Goal: Transaction & Acquisition: Purchase product/service

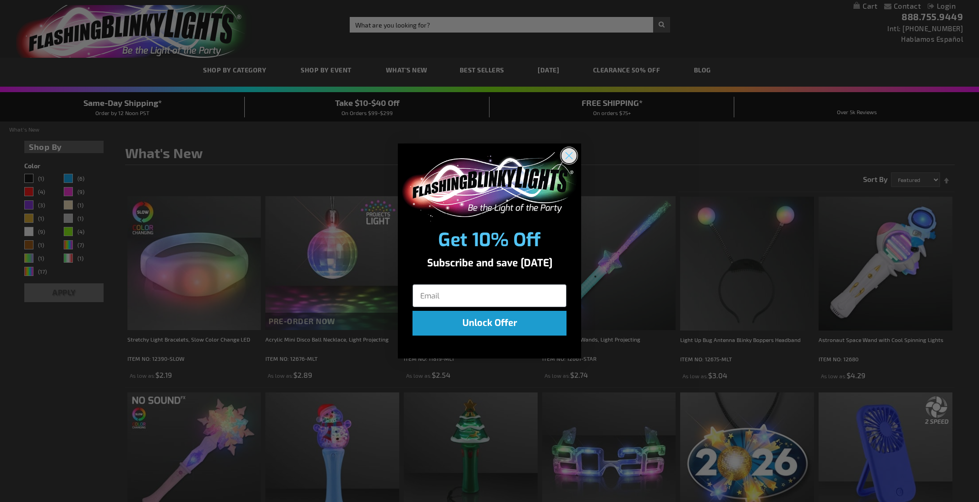
click at [564, 154] on circle "Close dialog" at bounding box center [569, 155] width 15 height 15
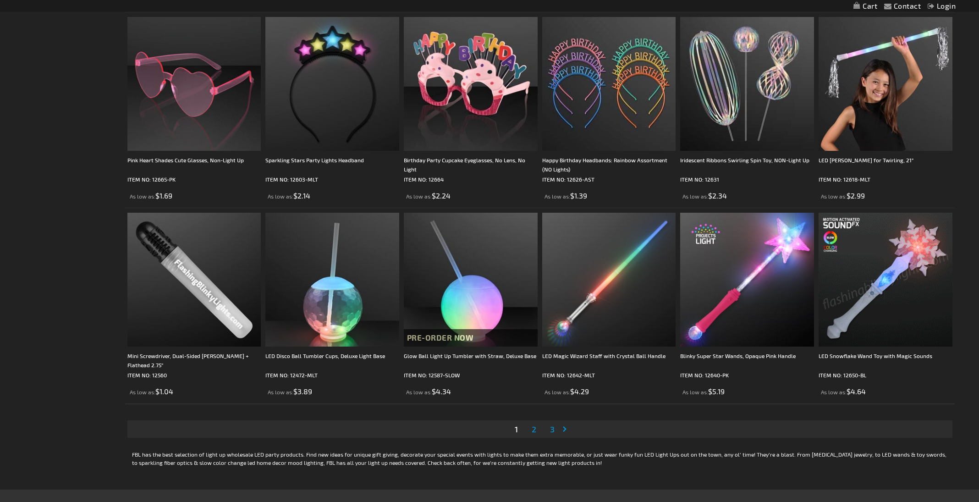
scroll to position [1745, 0]
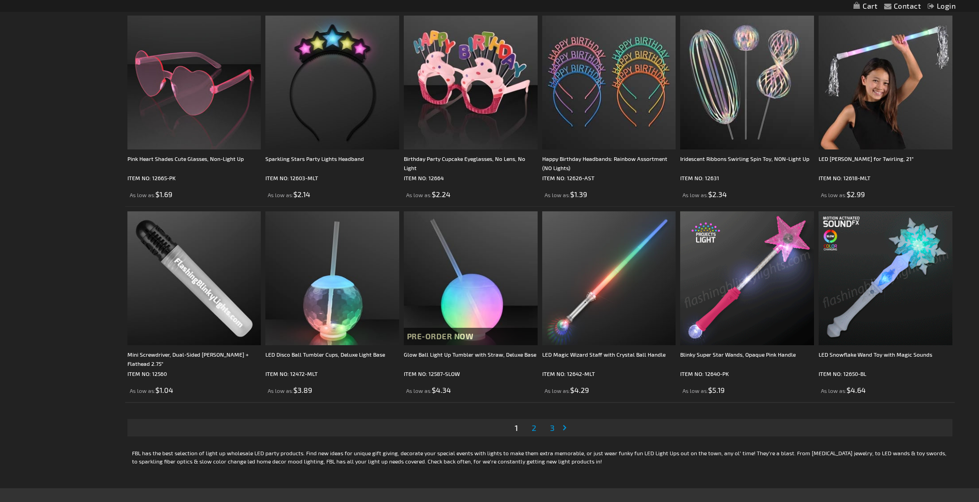
click at [535, 436] on div "Page You're currently reading page 1 Page 2 Page 3 Page Next" at bounding box center [540, 428] width 830 height 32
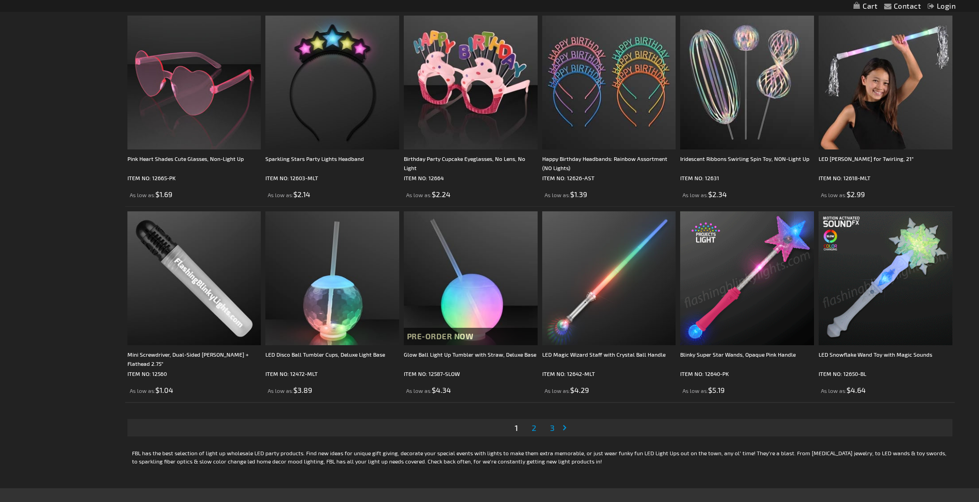
click at [534, 429] on span "2" at bounding box center [534, 428] width 5 height 10
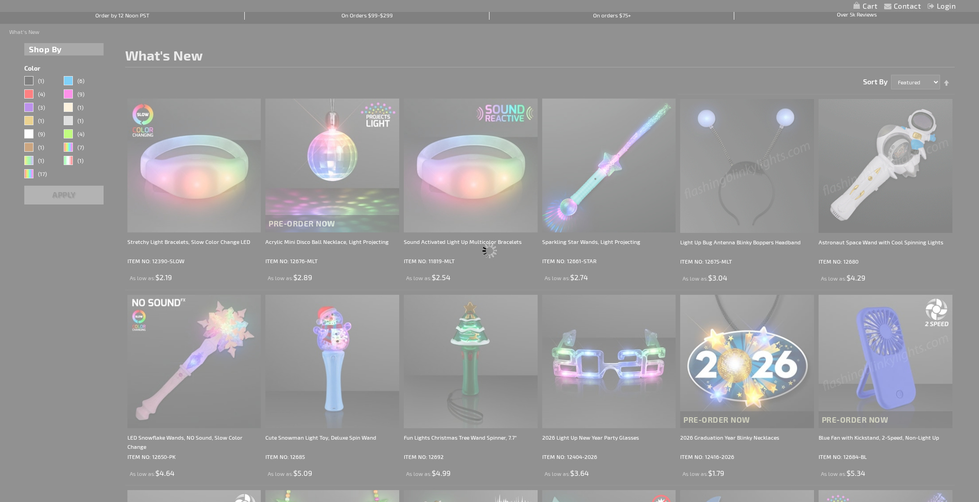
scroll to position [0, 0]
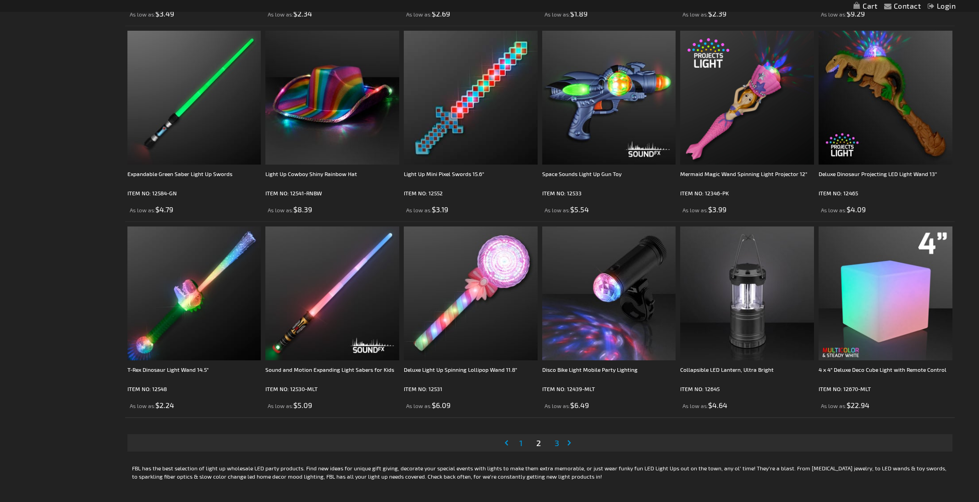
scroll to position [1700, 0]
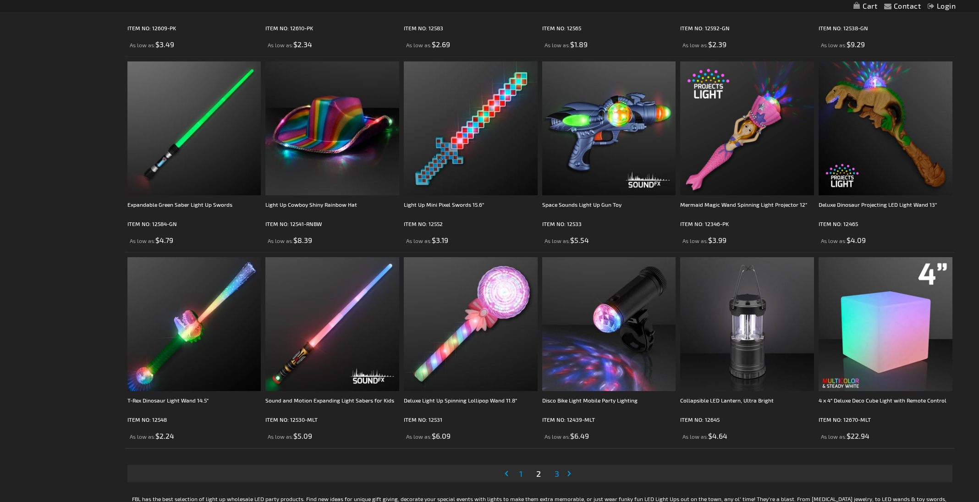
click at [557, 474] on span "3" at bounding box center [557, 473] width 5 height 10
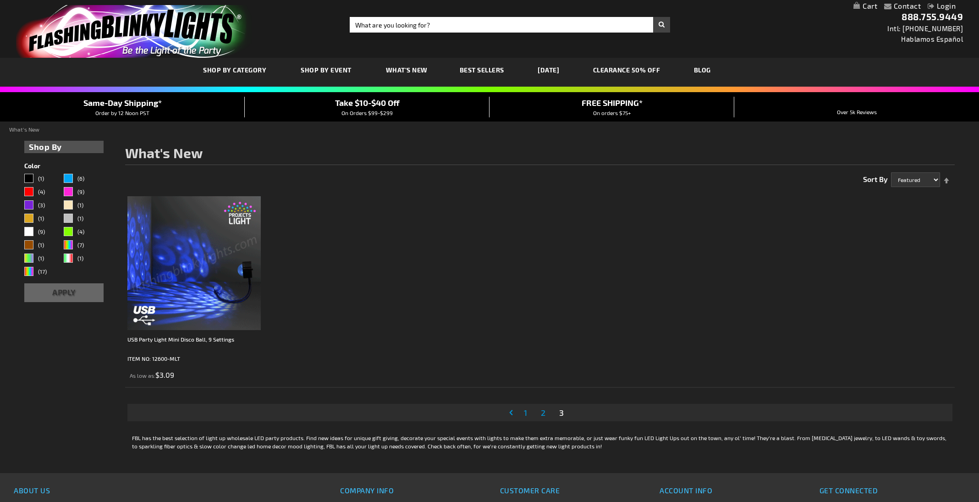
click at [629, 71] on link "CLEARANCE 50% OFF" at bounding box center [626, 70] width 81 height 31
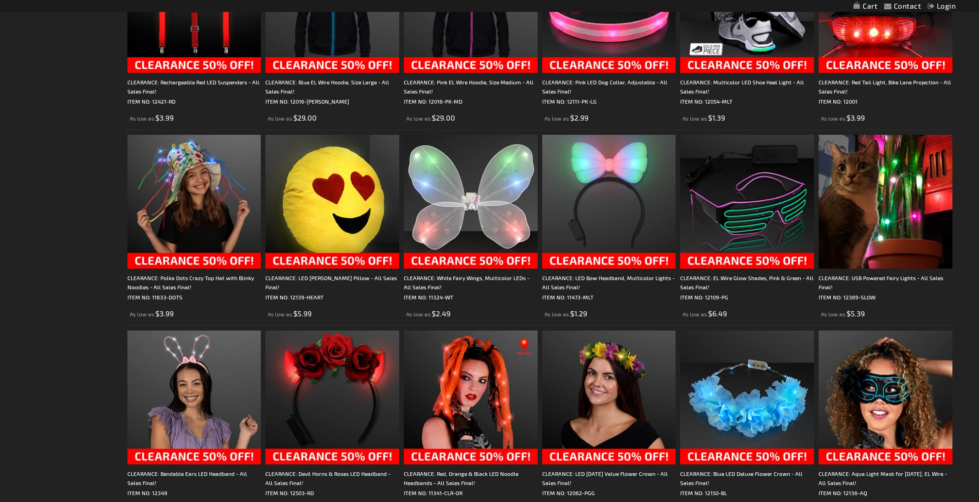
scroll to position [458, 0]
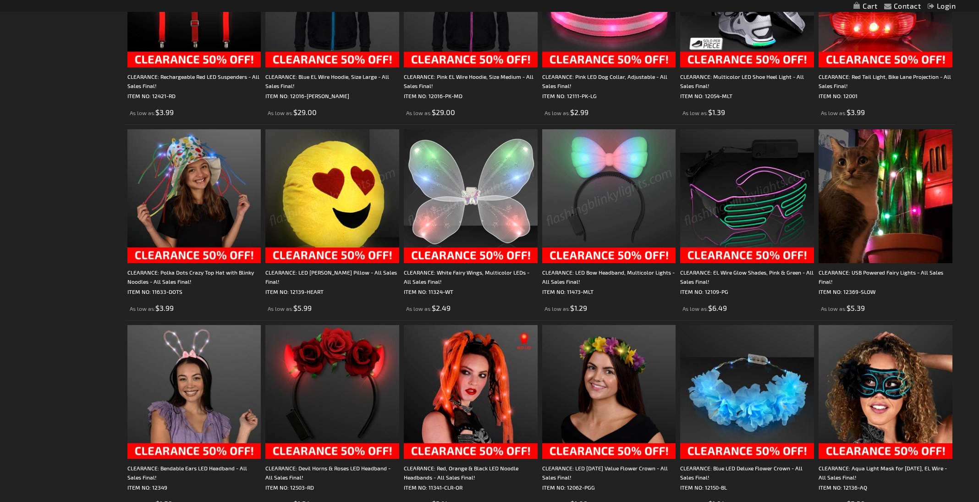
click at [741, 213] on img at bounding box center [747, 196] width 134 height 134
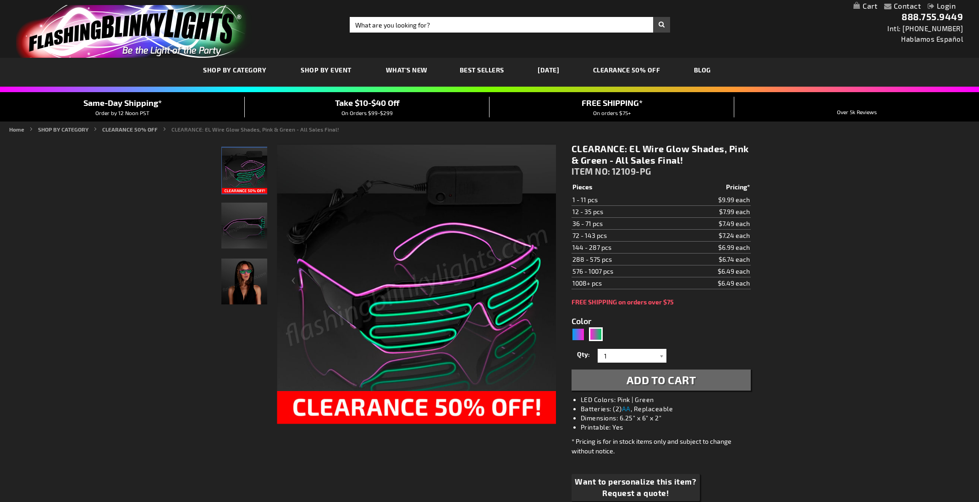
click at [242, 217] on img "EL Wire Pink & Green Party Glasses" at bounding box center [244, 226] width 46 height 46
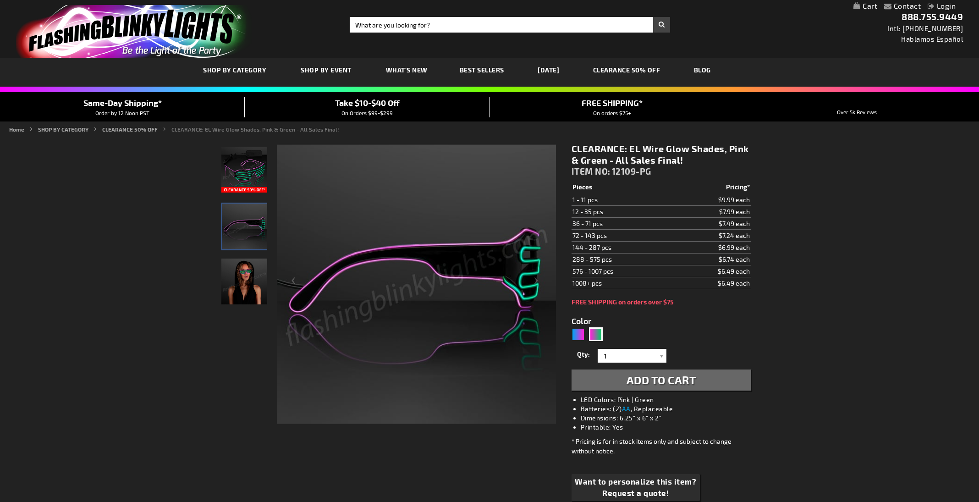
click at [240, 270] on img "Female wearing EL Wire Pink & Green Party Glasses" at bounding box center [244, 282] width 46 height 46
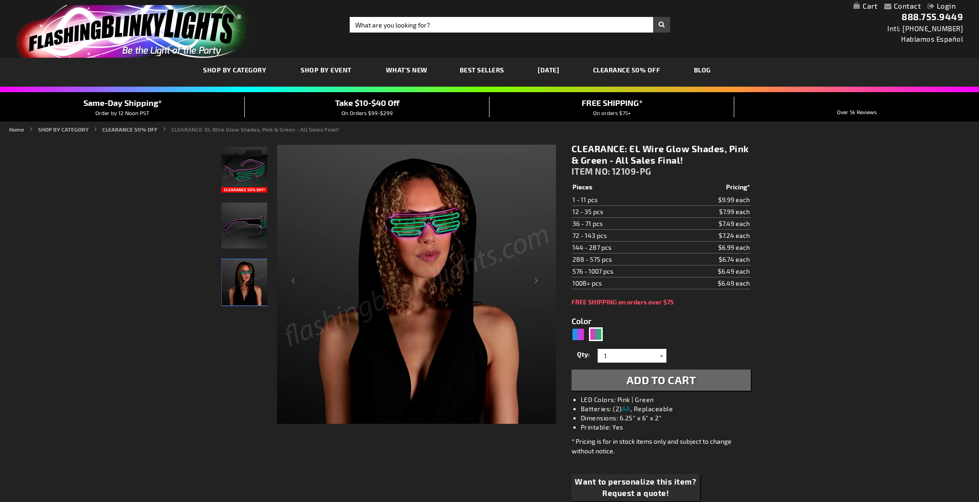
click at [662, 352] on div at bounding box center [661, 356] width 9 height 14
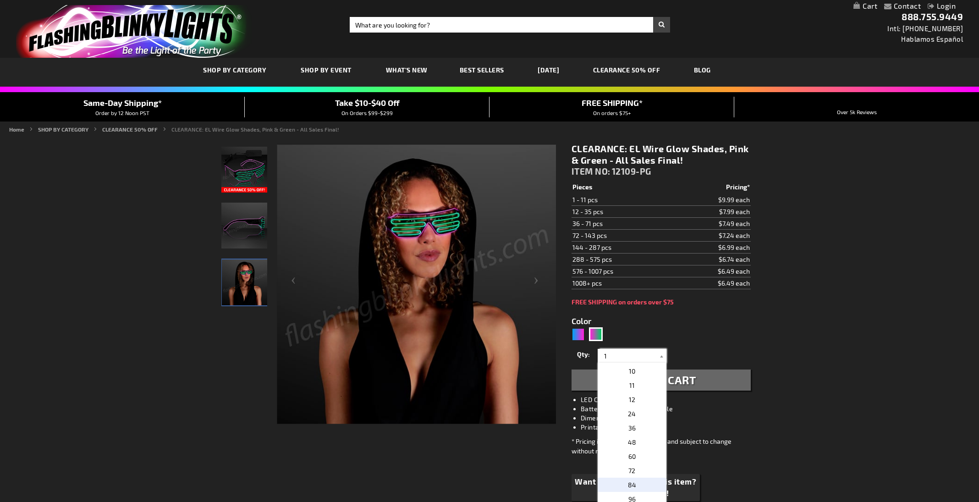
scroll to position [124, 0]
click at [635, 401] on p "12" at bounding box center [632, 402] width 69 height 14
type input "12"
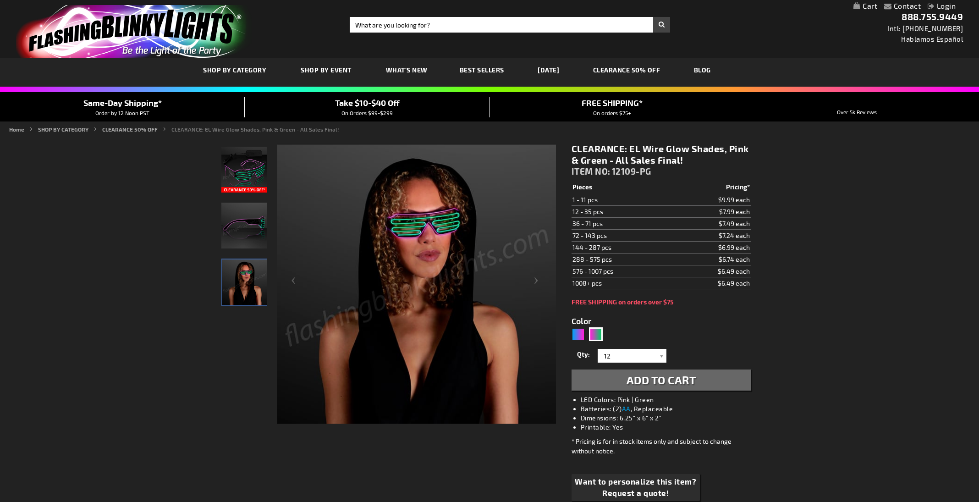
click at [631, 376] on span "Add to Cart" at bounding box center [662, 379] width 70 height 13
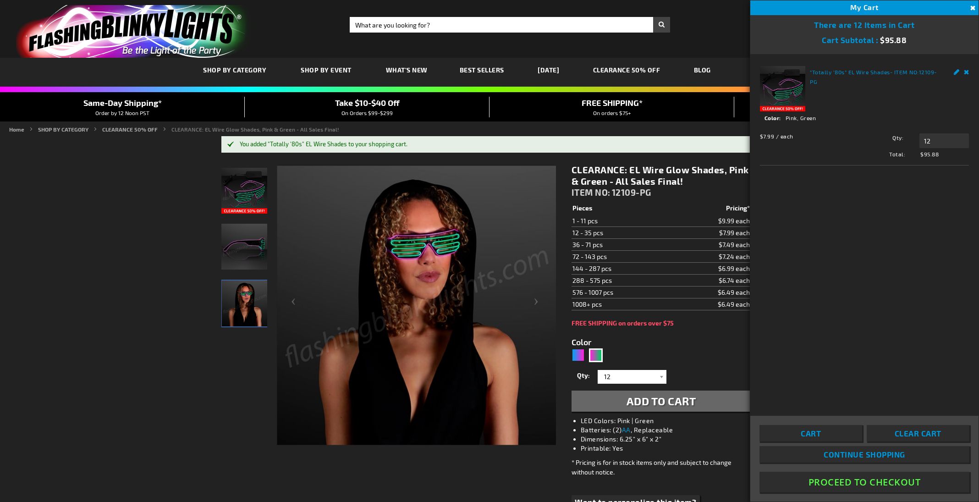
click at [860, 484] on button "Proceed To Checkout" at bounding box center [865, 482] width 210 height 21
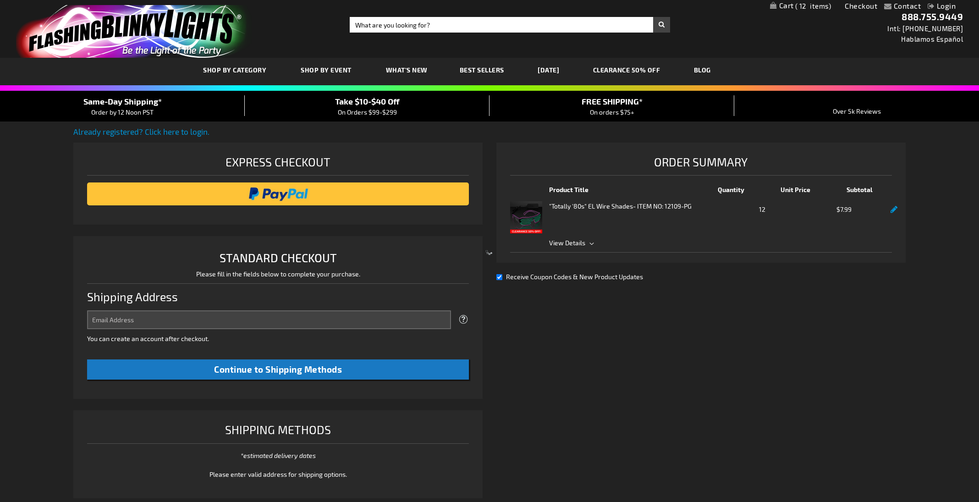
select select "US"
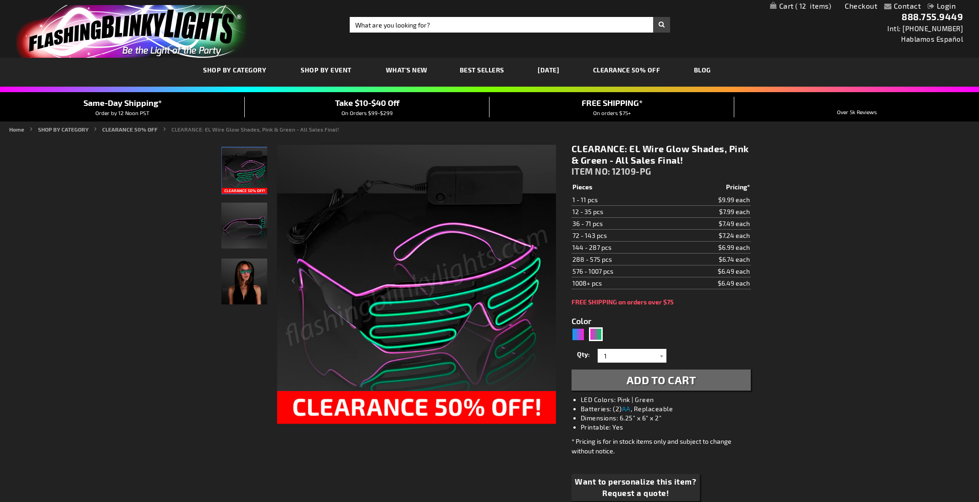
click at [791, 6] on link "My Cart 12 12 items" at bounding box center [800, 6] width 61 height 9
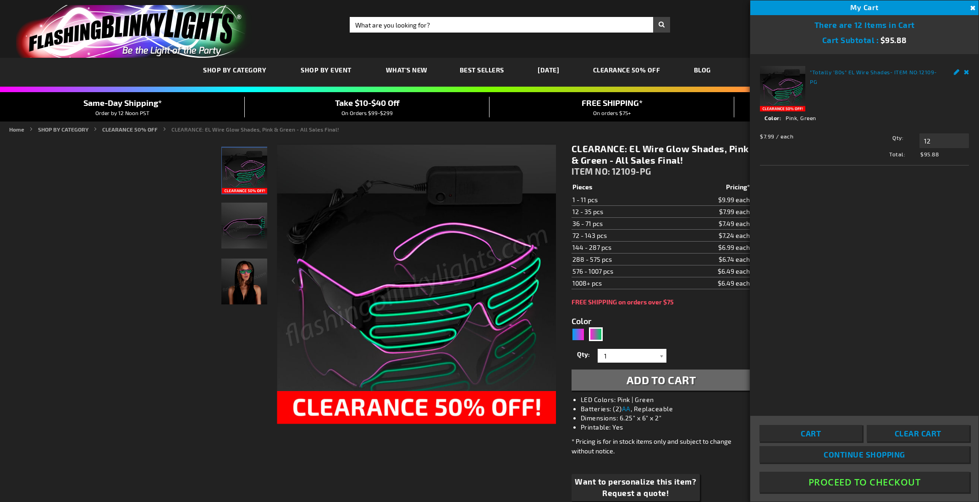
click at [954, 72] on link "Edit" at bounding box center [957, 71] width 6 height 10
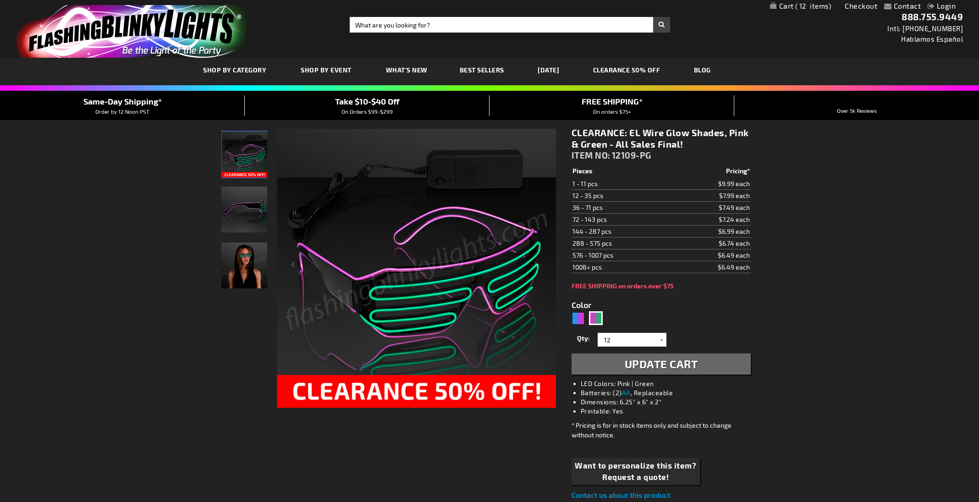
select select
click at [859, 2] on link "Checkout" at bounding box center [861, 5] width 33 height 9
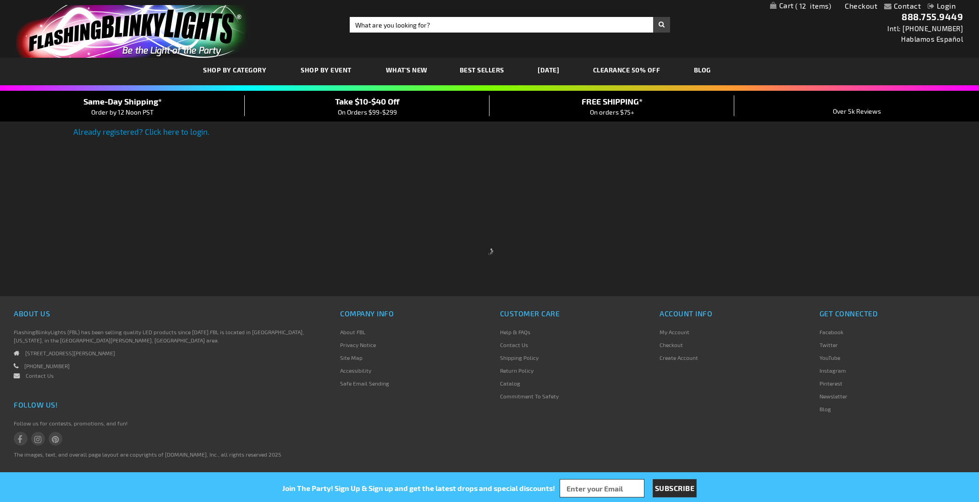
select select "US"
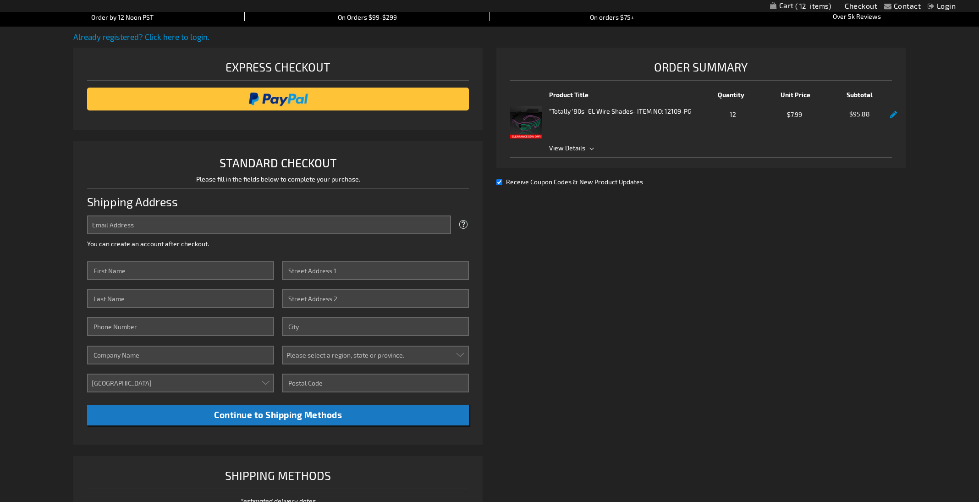
scroll to position [90, 0]
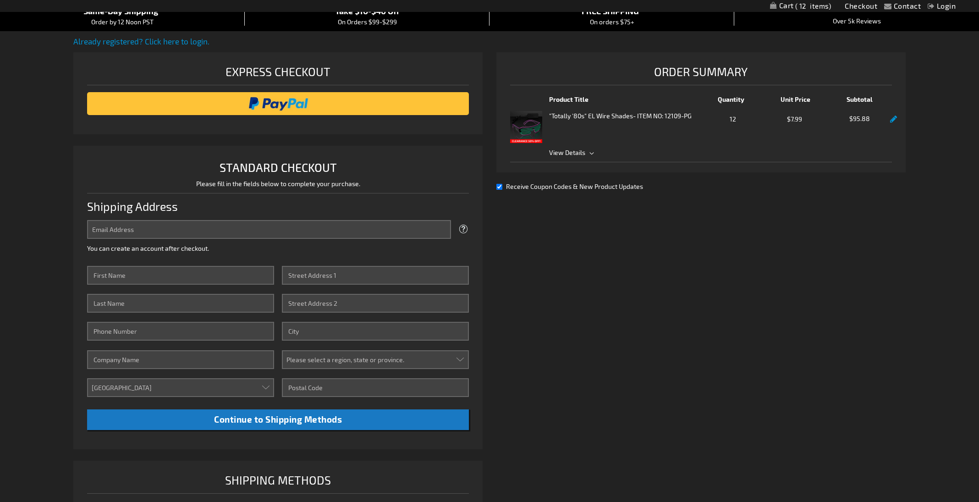
click at [625, 187] on span "Receive Coupon Codes & New Product Updates" at bounding box center [574, 186] width 137 height 8
click at [502, 187] on input "Receive Coupon Codes & New Product Updates" at bounding box center [499, 187] width 6 height 6
click at [625, 187] on span "Receive Coupon Codes & New Product Updates" at bounding box center [574, 186] width 137 height 8
click at [502, 187] on input "Receive Coupon Codes & New Product Updates" at bounding box center [499, 187] width 6 height 6
checkbox input "true"
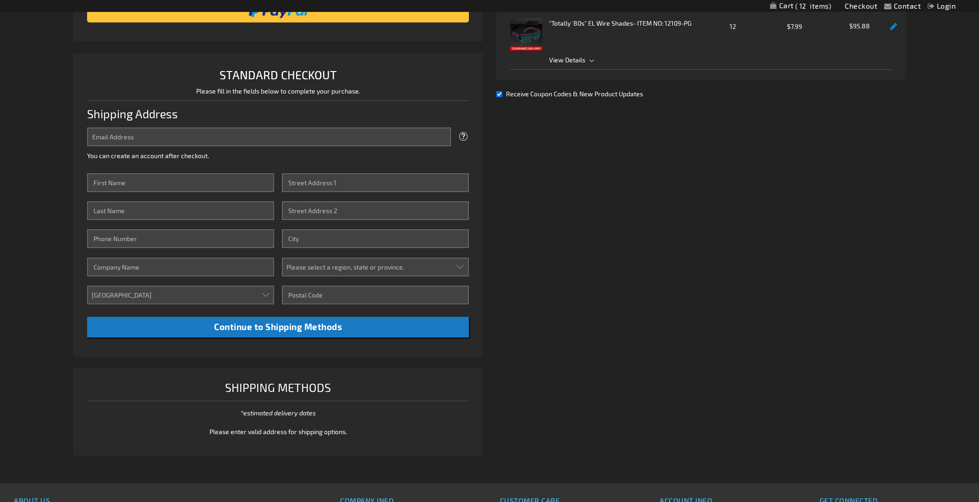
scroll to position [187, 0]
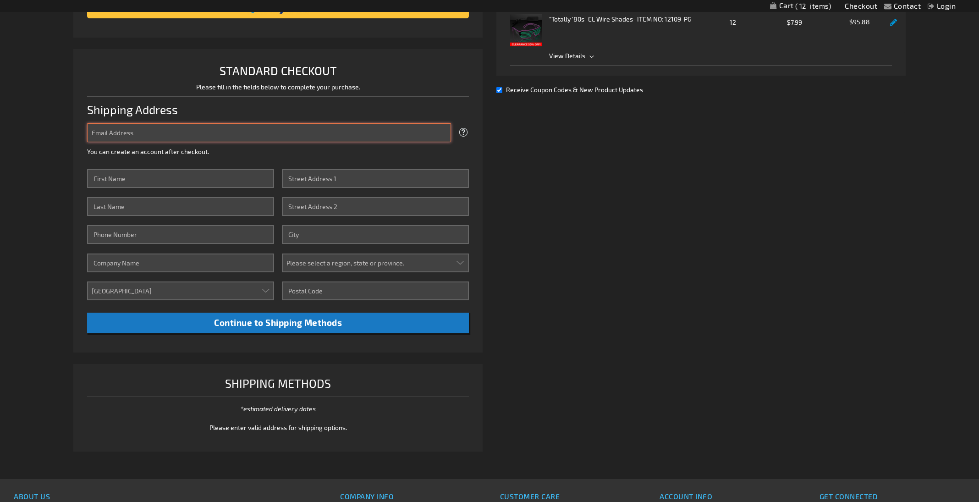
click at [184, 132] on input "Email Address" at bounding box center [269, 132] width 364 height 19
type input "csaafir@mac.com"
click at [151, 179] on input "First Name" at bounding box center [180, 178] width 187 height 19
type input "Clara"
click at [169, 198] on input "Last Name" at bounding box center [180, 206] width 187 height 19
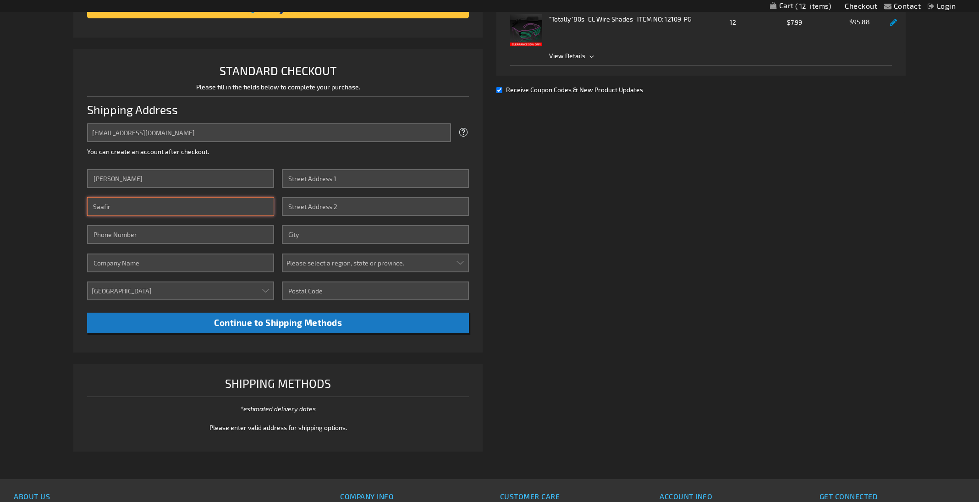
type input "Saafir"
click at [142, 235] on input "Phone Number" at bounding box center [180, 234] width 187 height 19
type input "2142238981"
click at [132, 261] on input "Company" at bounding box center [180, 262] width 187 height 19
click at [348, 171] on input "Street Address: Line 1" at bounding box center [375, 178] width 187 height 19
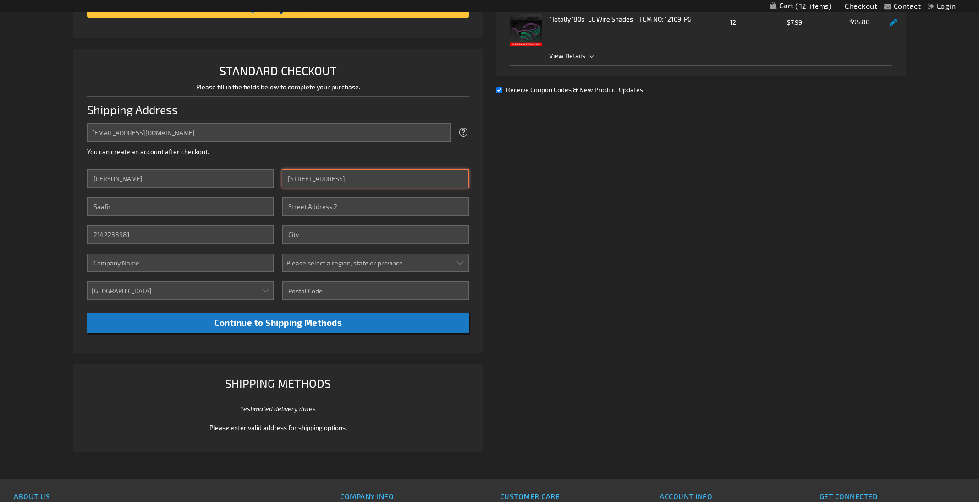
type input "1000 Fort Worth Avenue"
click at [325, 206] on input "Street Address: Line 2" at bounding box center [375, 206] width 187 height 19
type input "#1414"
click at [313, 234] on input "City" at bounding box center [375, 234] width 187 height 19
type input "Dallas"
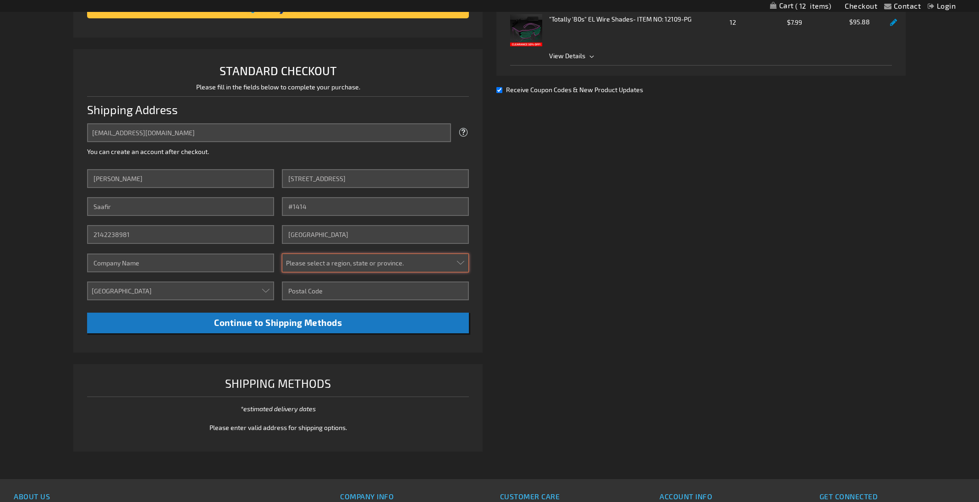
click at [320, 263] on select "Please select a region, state or province. Alabama Alaska Arizona Arkansas Cali…" at bounding box center [375, 262] width 187 height 19
select select "57"
click at [282, 253] on select "Please select a region, state or province. Alabama Alaska Arizona Arkansas Cali…" at bounding box center [375, 262] width 187 height 19
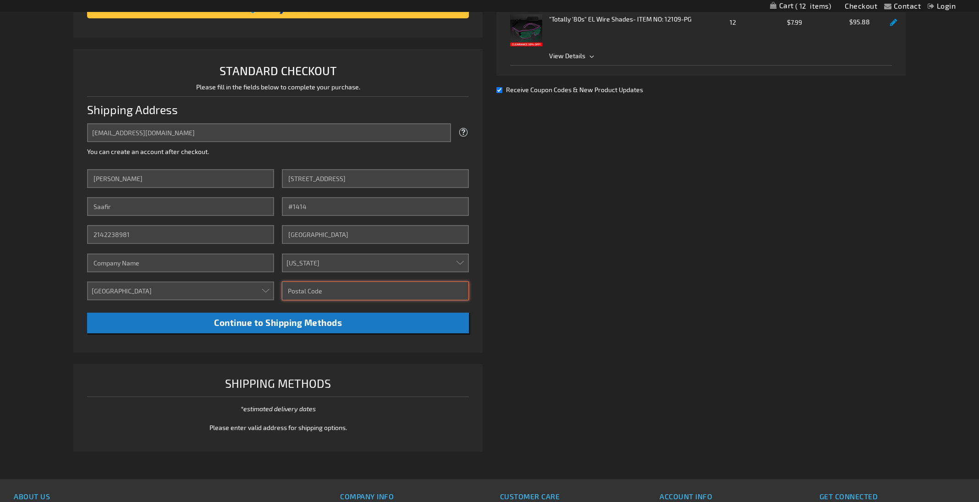
click at [328, 298] on input "Zip/Postal Code" at bounding box center [375, 290] width 187 height 19
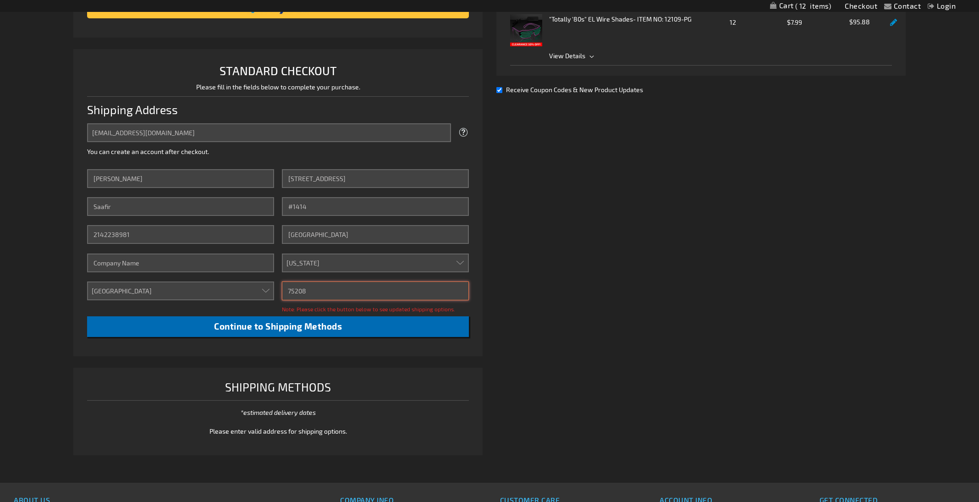
type input "75208"
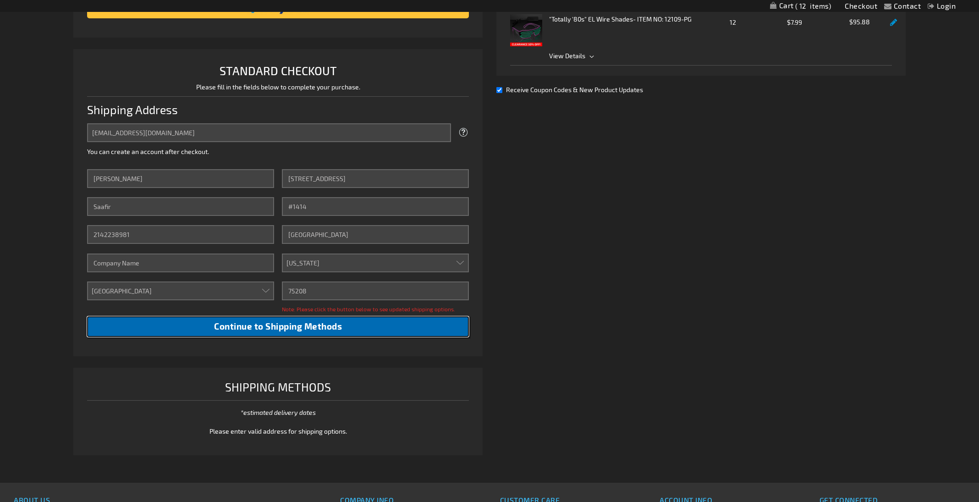
click at [330, 326] on span "Continue to Shipping Methods" at bounding box center [278, 326] width 128 height 11
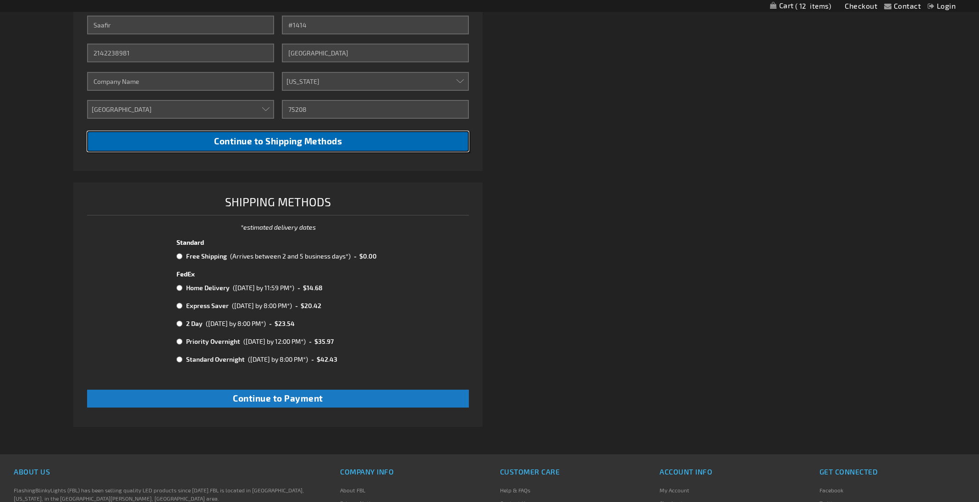
scroll to position [369, 0]
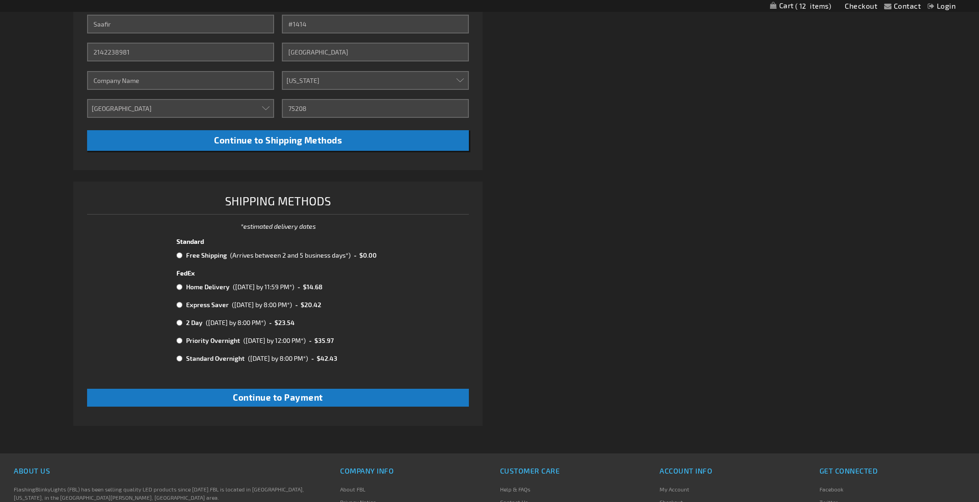
click at [176, 253] on input "radio" at bounding box center [179, 255] width 6 height 7
radio input "true"
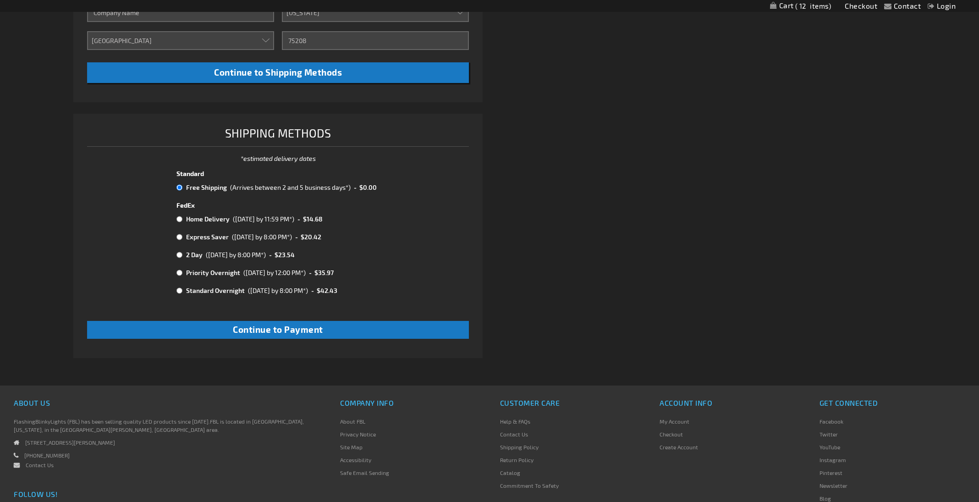
scroll to position [440, 0]
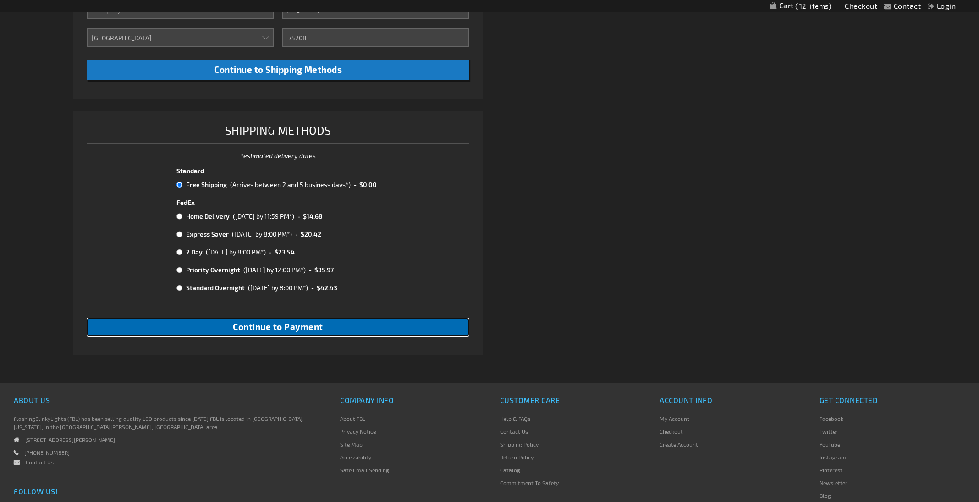
click at [233, 334] on button "Continue to Payment" at bounding box center [278, 327] width 382 height 18
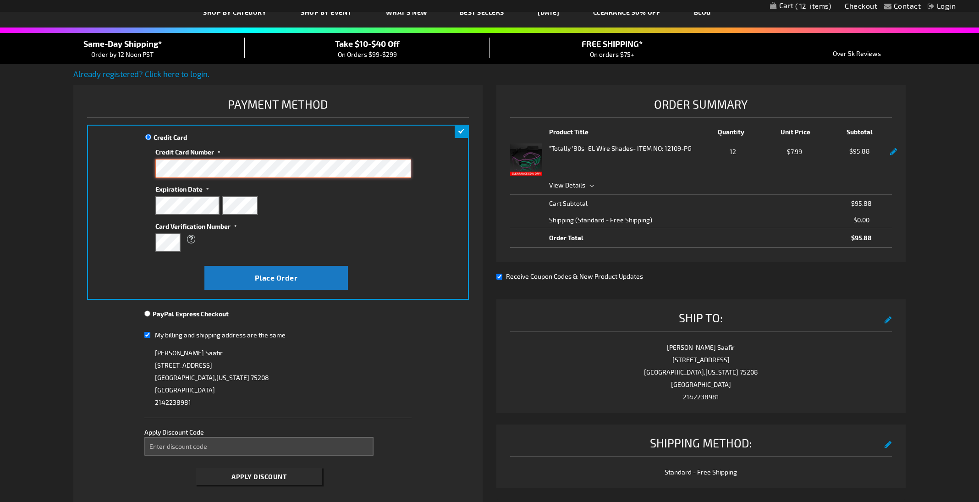
scroll to position [60, 0]
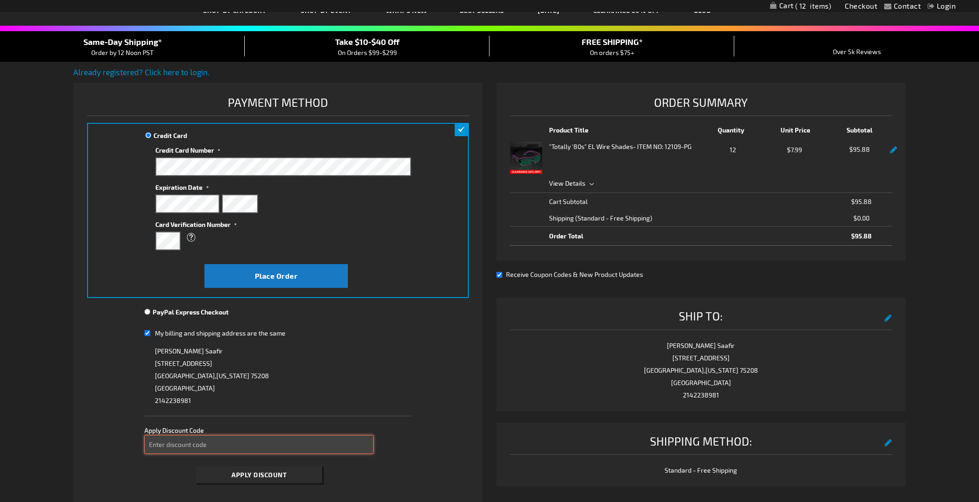
click at [167, 445] on input "Enter discount code" at bounding box center [258, 444] width 229 height 19
paste input "XQ05BLQS3J"
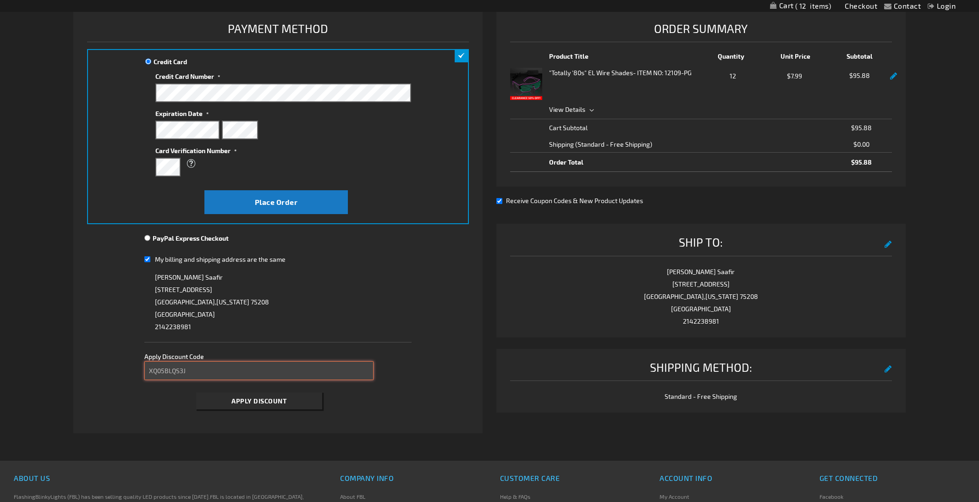
scroll to position [145, 0]
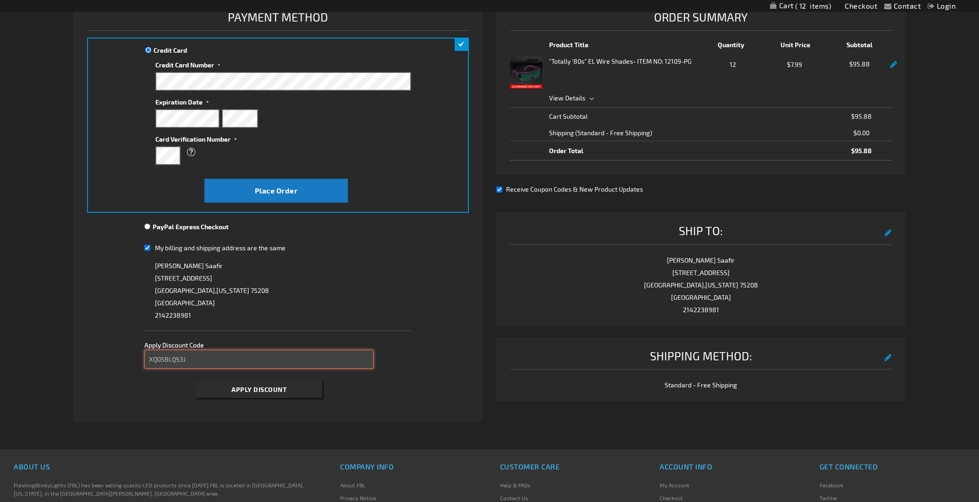
type input "XQ05BLQS3J"
click at [251, 387] on span "Apply Discount" at bounding box center [258, 389] width 55 height 8
click at [204, 352] on input "XQ05BLQS3J" at bounding box center [258, 359] width 229 height 19
click at [246, 389] on span "Apply Discount" at bounding box center [258, 389] width 55 height 8
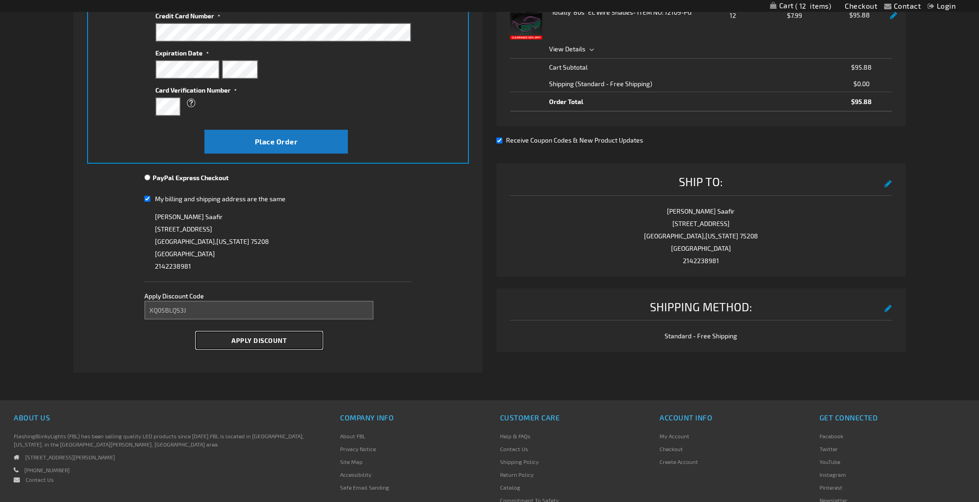
scroll to position [195, 0]
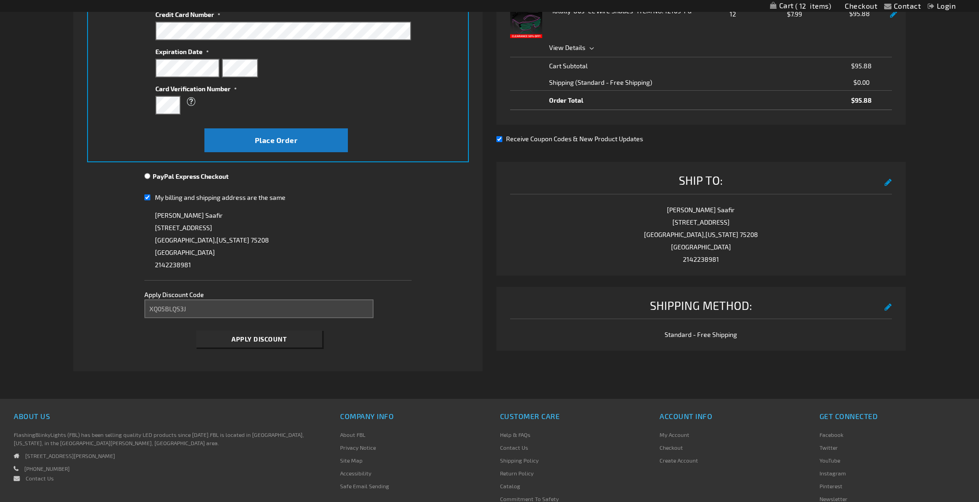
click at [146, 196] on input "My billing and shipping address are the same" at bounding box center [147, 197] width 6 height 19
checkbox input "false"
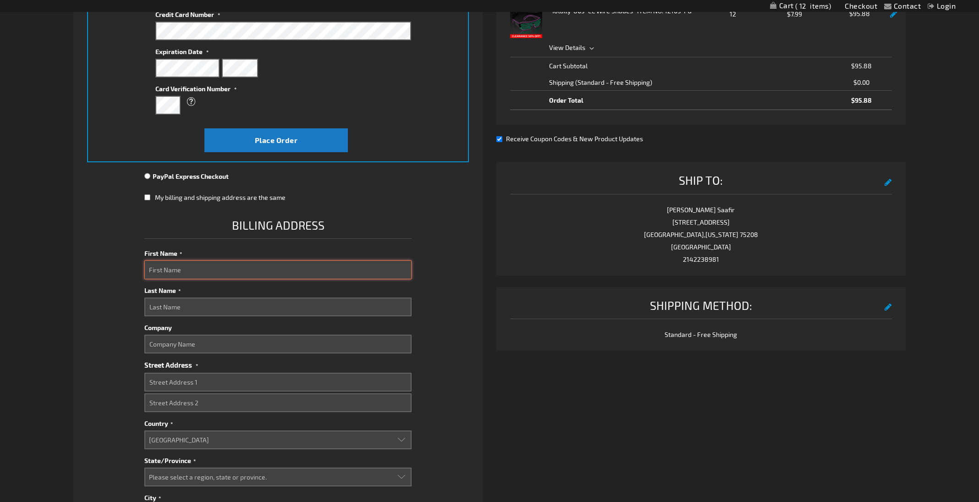
click at [176, 271] on input "First Name" at bounding box center [277, 269] width 267 height 19
type input "Clara"
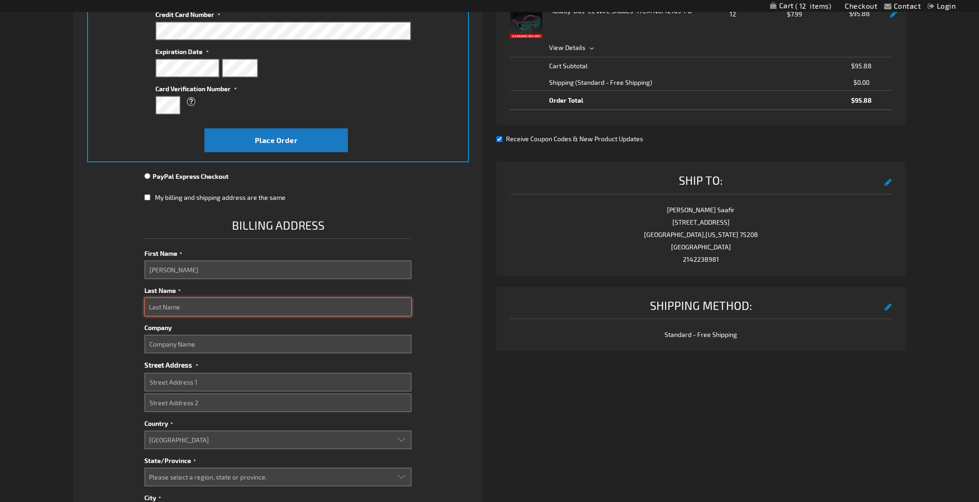
click at [169, 303] on input "Last Name" at bounding box center [277, 306] width 267 height 19
type input "Saafir"
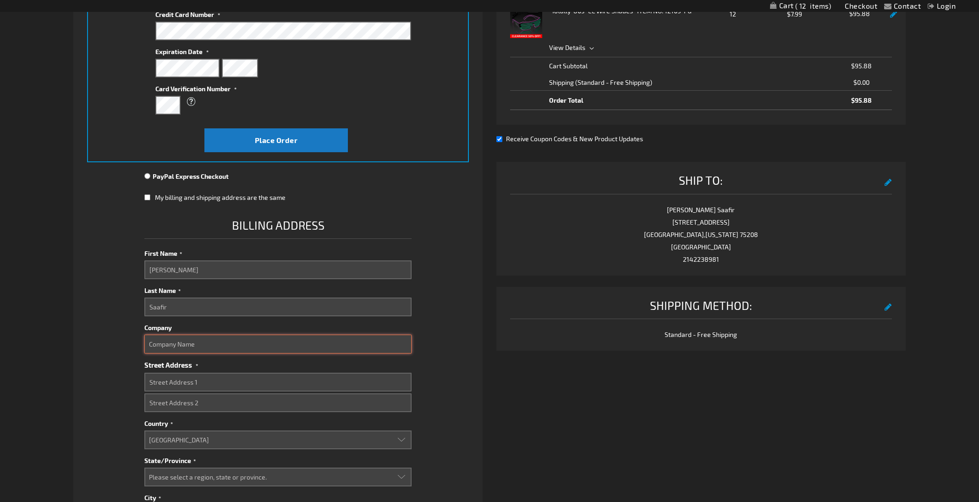
click at [177, 344] on input "Company" at bounding box center [277, 344] width 267 height 19
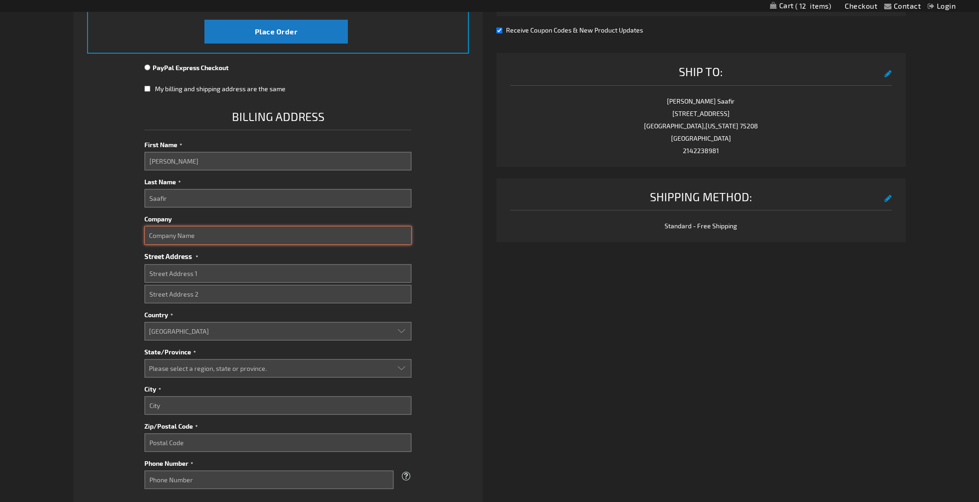
scroll to position [306, 0]
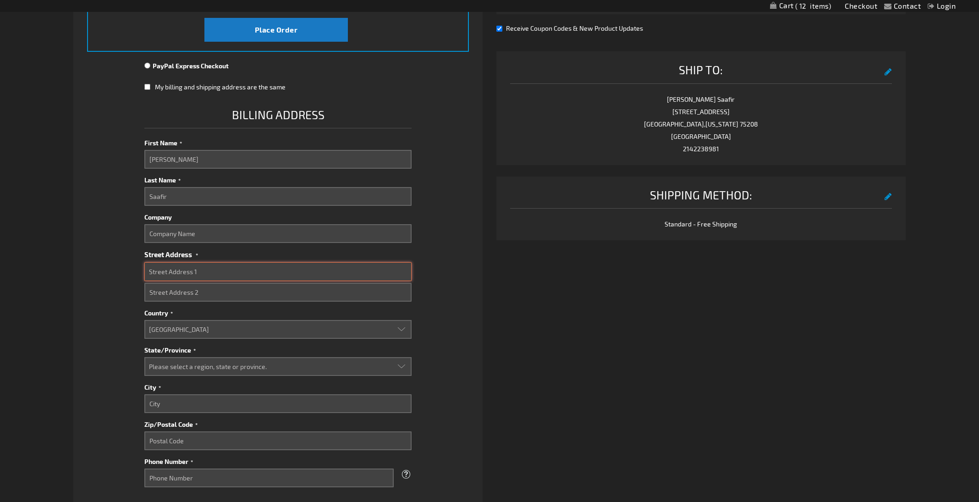
click at [165, 262] on input "Street Address: Line 1" at bounding box center [277, 271] width 267 height 19
type input "3232 San Jacinto St."
click at [156, 295] on input "Street Address: Line 2" at bounding box center [277, 292] width 267 height 19
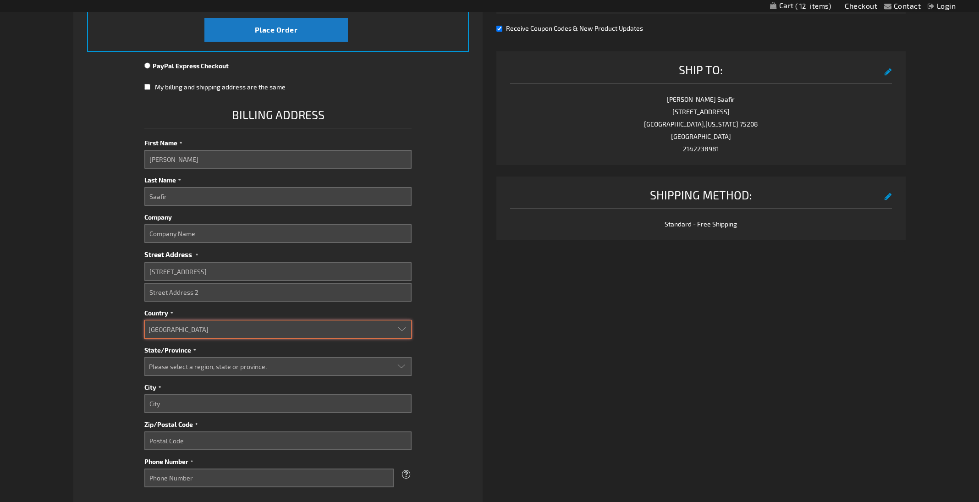
click at [157, 326] on select "Aruba Australia Austria Bahamas Barbados Belgium Belize Bermuda British Virgin …" at bounding box center [277, 329] width 267 height 19
click at [144, 320] on select "Aruba Australia Austria Bahamas Barbados Belgium Belize Bermuda British Virgin …" at bounding box center [277, 329] width 267 height 19
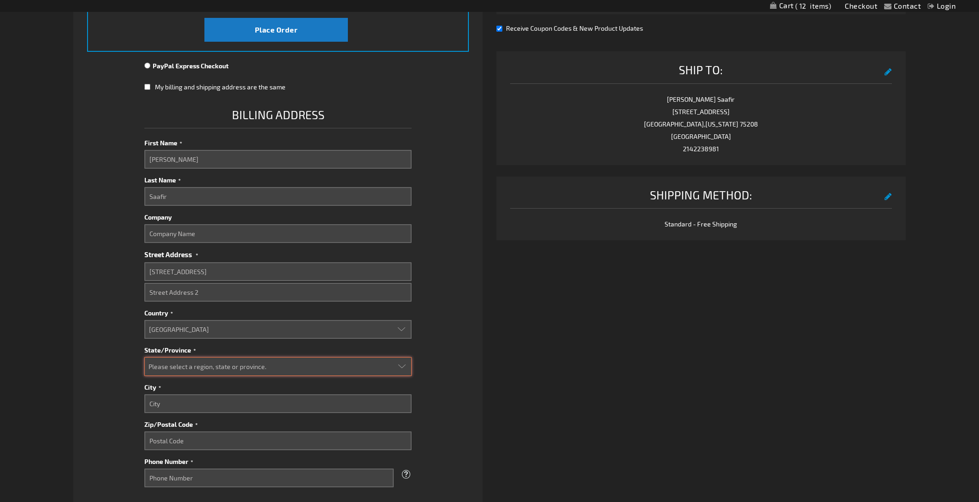
click at [167, 368] on select "Please select a region, state or province. Alabama Alaska Arizona Arkansas Cali…" at bounding box center [277, 366] width 267 height 19
select select "57"
click at [144, 357] on select "Please select a region, state or province. Alabama Alaska Arizona Arkansas Cali…" at bounding box center [277, 366] width 267 height 19
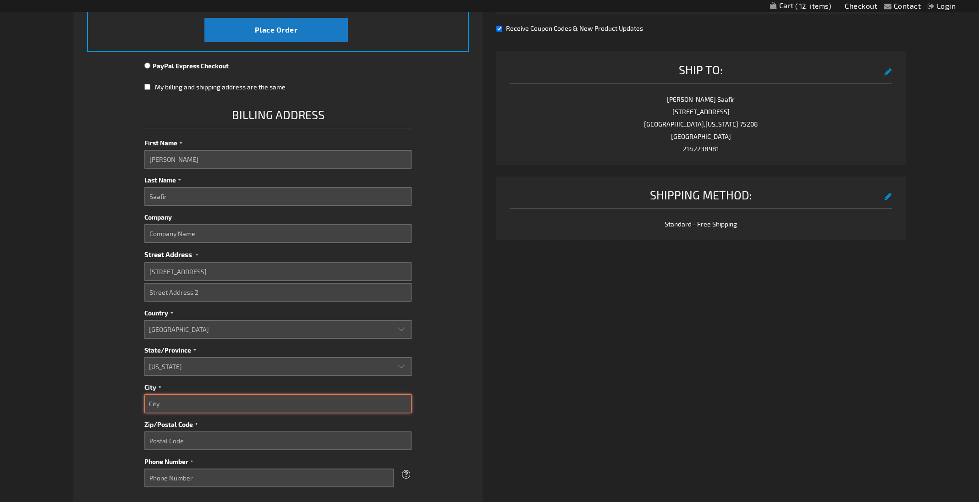
click at [179, 402] on input "City" at bounding box center [277, 403] width 267 height 19
click at [162, 436] on input "Zip/Postal Code" at bounding box center [277, 440] width 267 height 19
drag, startPoint x: 175, startPoint y: 399, endPoint x: 133, endPoint y: 397, distance: 41.8
click at [133, 398] on fieldset "Payment Information Payment Method Credit Card Credit Card Information" at bounding box center [278, 225] width 382 height 757
type input "Dallas"
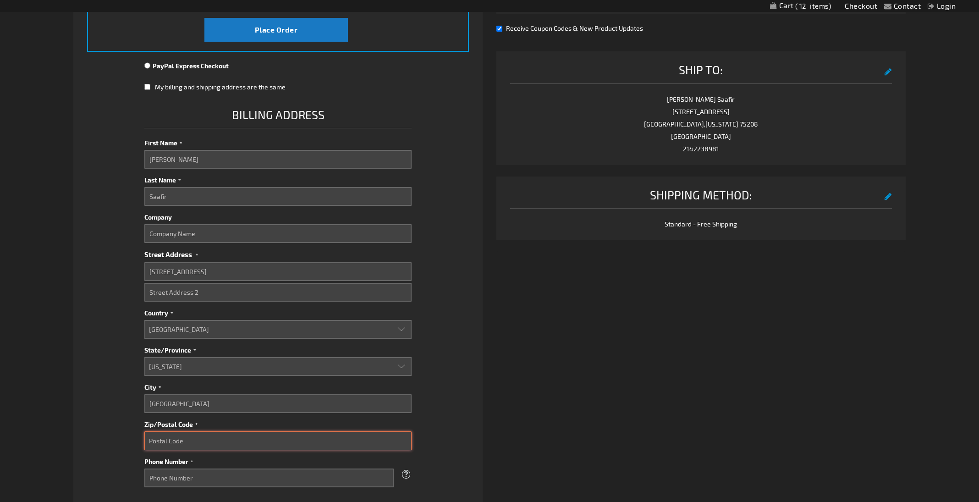
click at [154, 438] on input "Zip/Postal Code" at bounding box center [277, 440] width 267 height 19
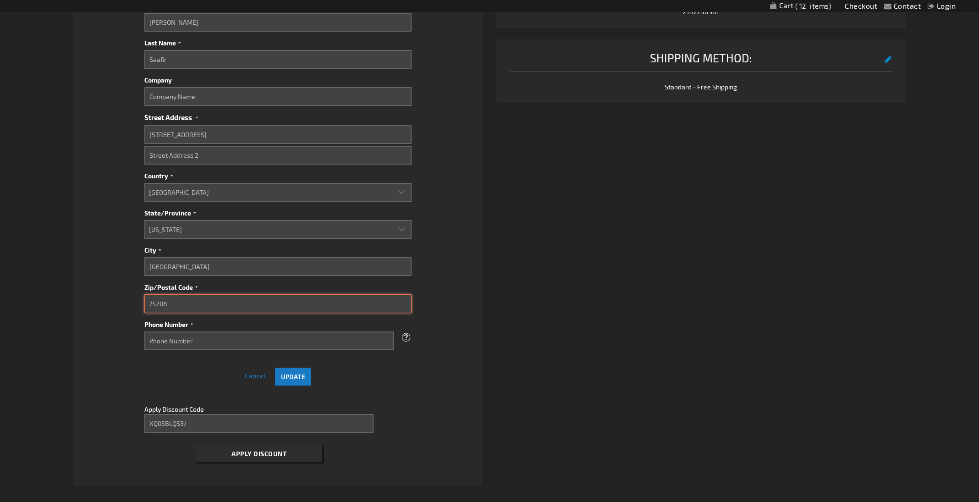
scroll to position [446, 0]
type input "75208"
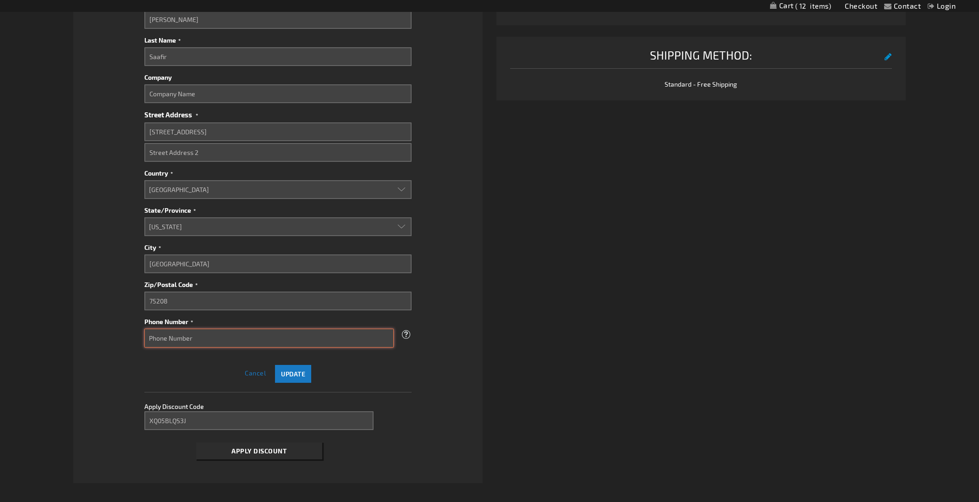
click at [178, 335] on input "Phone Number" at bounding box center [268, 338] width 249 height 19
type input "2142238981"
click at [303, 370] on span "Update" at bounding box center [293, 374] width 24 height 8
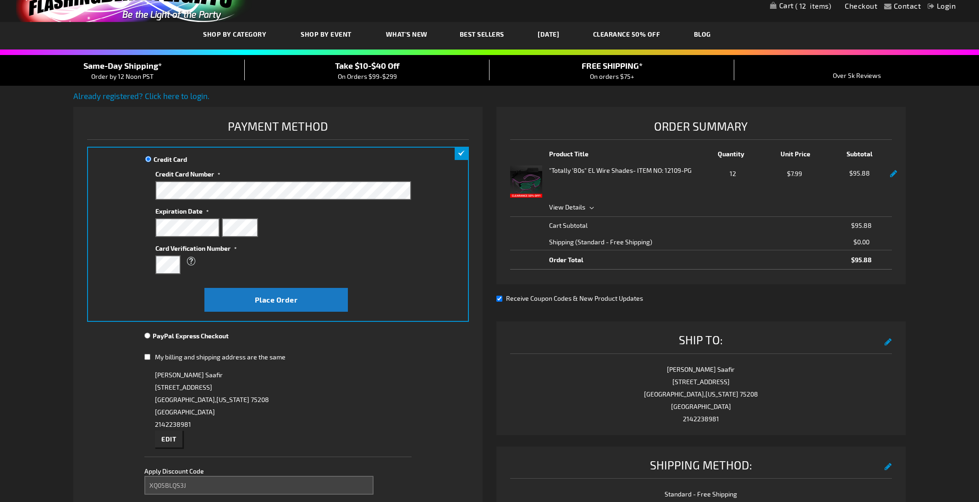
scroll to position [37, 0]
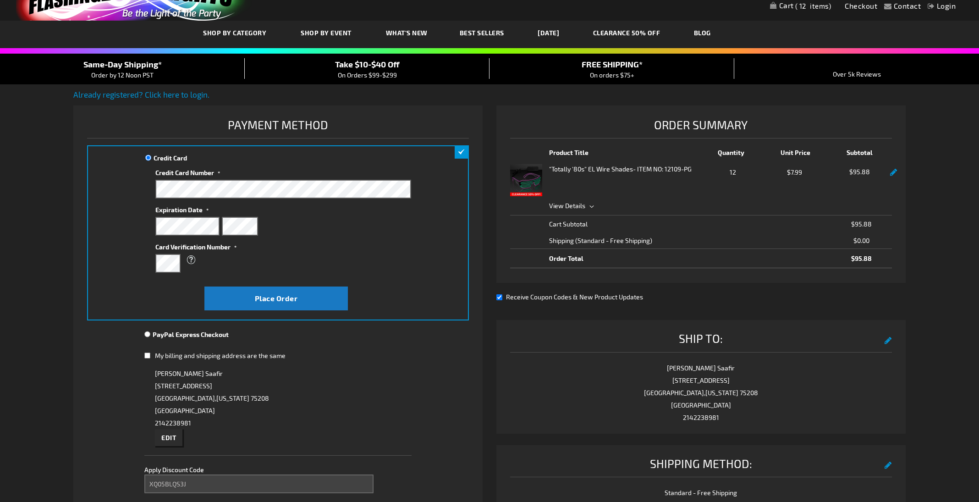
click at [171, 253] on div "What is this?" at bounding box center [278, 260] width 247 height 17
click at [151, 262] on div "Credit Card Credit Card Information" at bounding box center [278, 232] width 382 height 175
click at [270, 248] on label "Card Verification Number" at bounding box center [283, 245] width 256 height 12
click at [290, 299] on span "Place Order" at bounding box center [276, 298] width 43 height 9
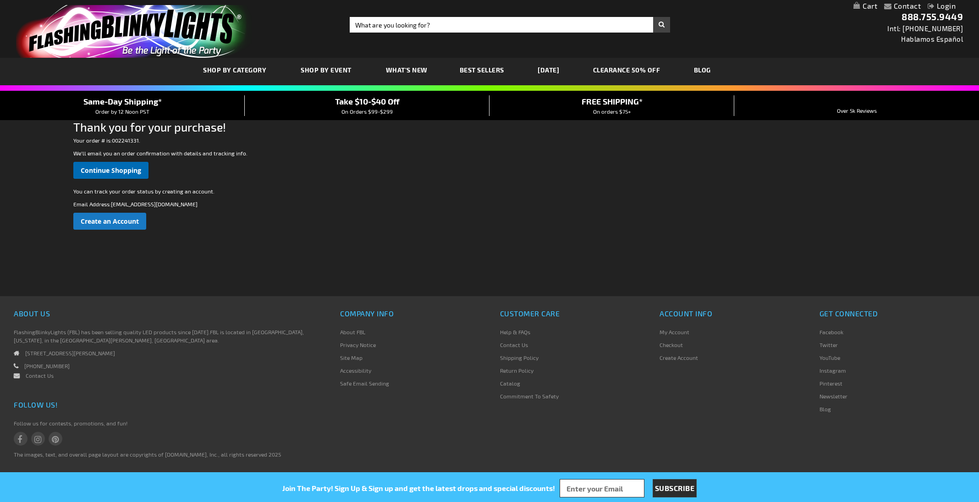
click at [117, 170] on span "Continue Shopping" at bounding box center [111, 170] width 61 height 9
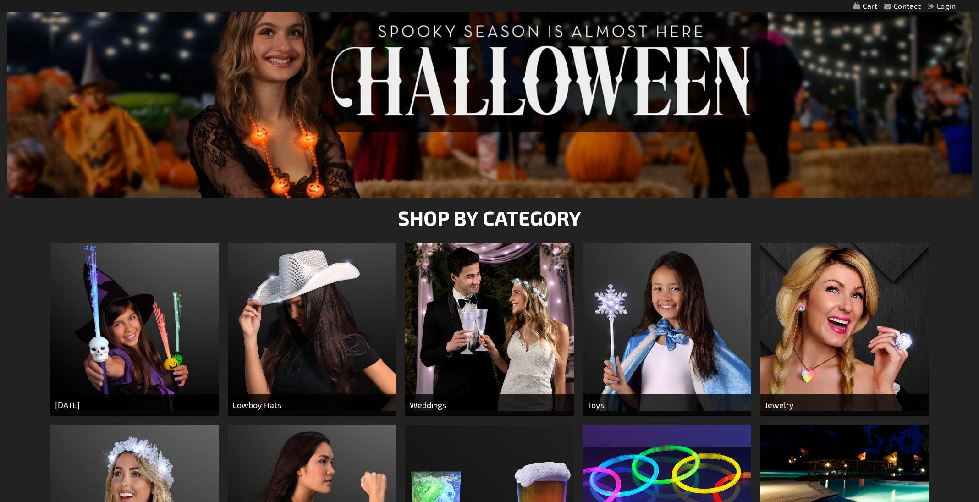
scroll to position [194, 0]
